Goal: Find specific page/section: Find specific page/section

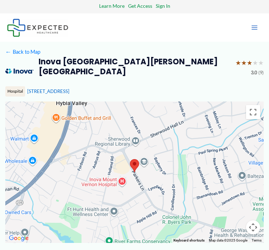
scroll to position [14, 0]
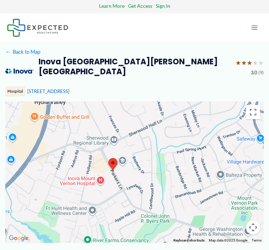
click at [127, 187] on div at bounding box center [134, 171] width 258 height 141
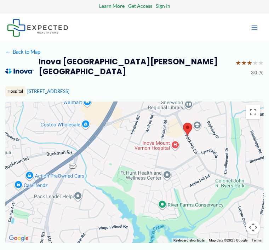
click at [159, 146] on div at bounding box center [134, 171] width 258 height 141
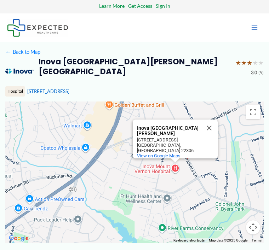
click at [176, 169] on div "Inova Mount Vernon Hospital Inova Mount Vernon Hospital 2501 Parkers Ln Alexand…" at bounding box center [134, 171] width 258 height 141
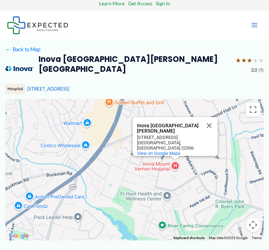
scroll to position [17, 0]
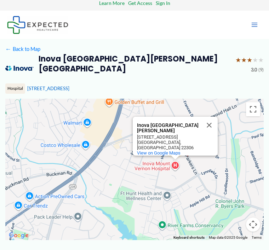
click at [147, 58] on h2 "Inova [GEOGRAPHIC_DATA][PERSON_NAME] [GEOGRAPHIC_DATA]" at bounding box center [135, 64] width 192 height 20
click at [175, 80] on div "Inova Mount Vernon Hospital Imaging Center ★ ★ ★ ★ ★ 3.0 (9)" at bounding box center [134, 68] width 258 height 28
